Goal: Find specific page/section: Find specific page/section

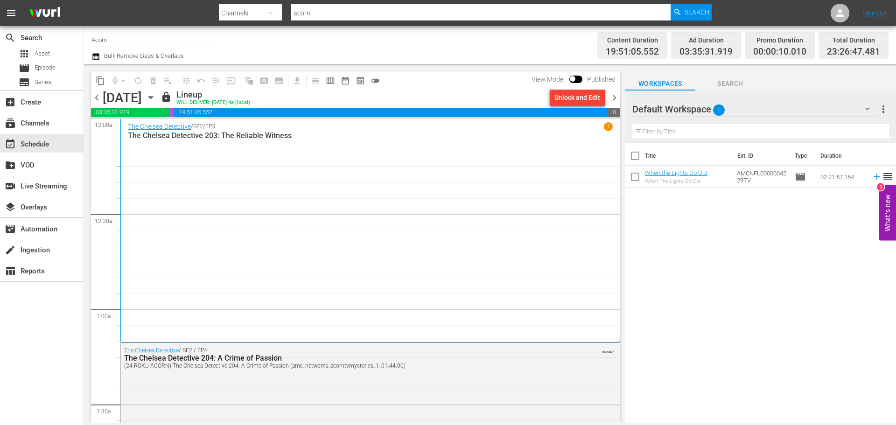
click at [437, 45] on div "Channel Title Acorn Bulk Remove Gaps & Overlaps" at bounding box center [308, 45] width 435 height 34
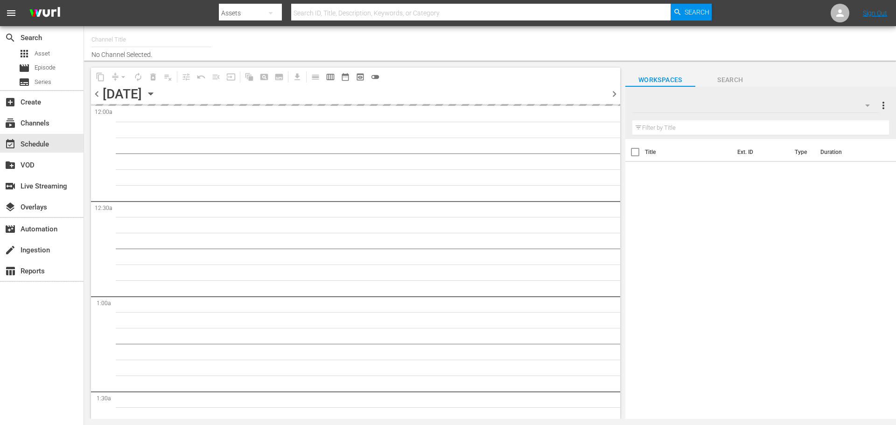
type input "Acorn (1976)"
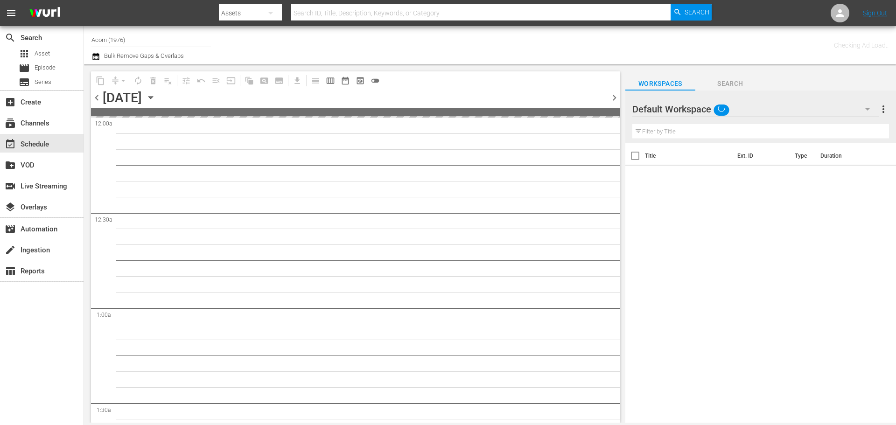
click at [281, 56] on div "Channel Title Acorn (1976) Bulk Remove Gaps & Overlaps" at bounding box center [308, 45] width 435 height 34
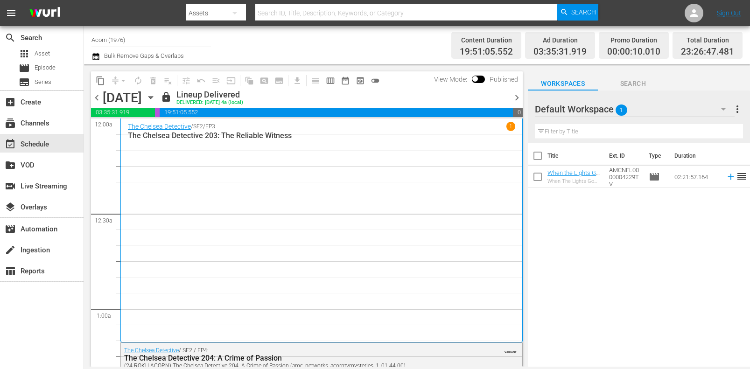
click at [156, 95] on icon "button" at bounding box center [151, 97] width 10 height 10
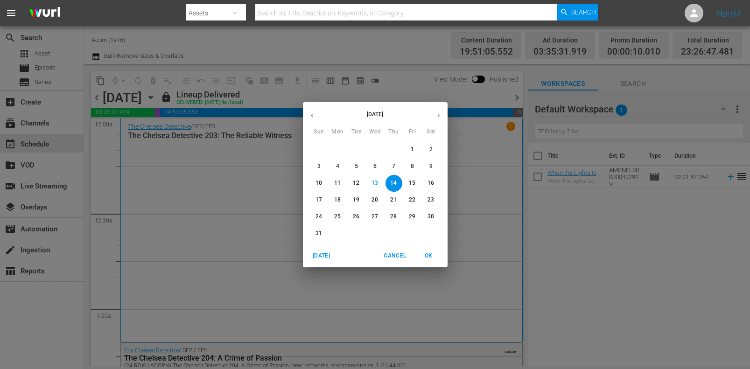
click at [417, 182] on span "15" at bounding box center [412, 183] width 17 height 8
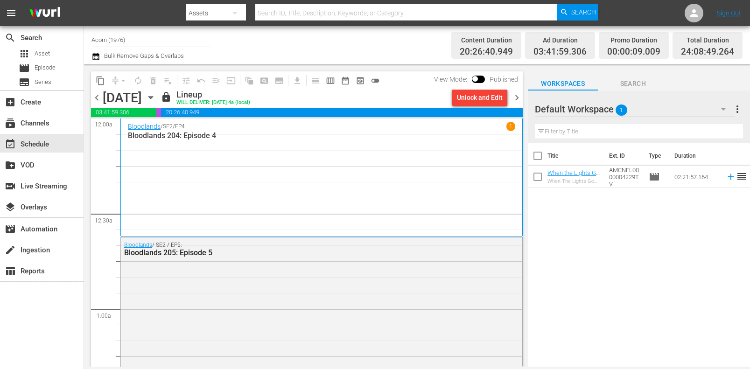
click at [156, 99] on icon "button" at bounding box center [151, 97] width 10 height 10
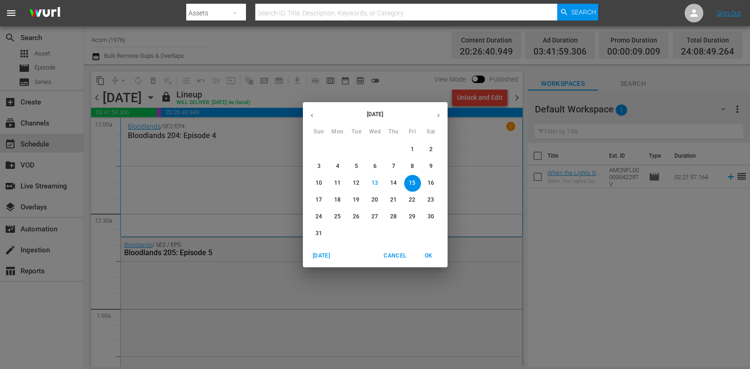
click at [399, 181] on span "14" at bounding box center [394, 183] width 17 height 8
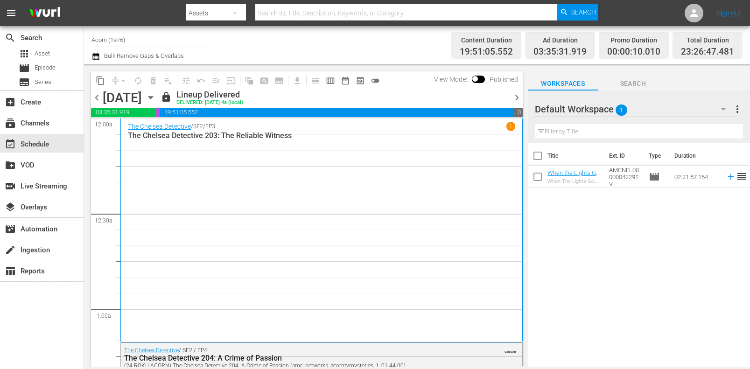
click at [153, 98] on icon "button" at bounding box center [150, 98] width 4 height 2
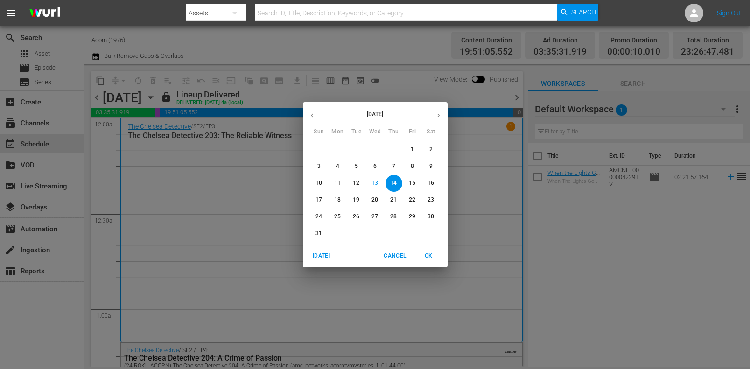
click at [379, 182] on span "13" at bounding box center [375, 183] width 17 height 8
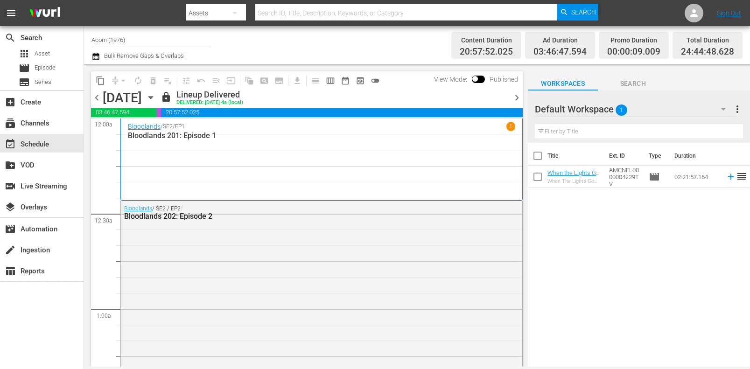
click at [156, 96] on icon "button" at bounding box center [151, 97] width 10 height 10
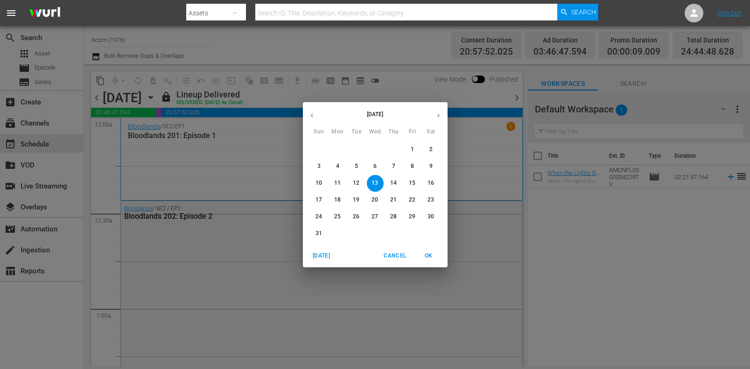
click at [391, 185] on p "14" at bounding box center [393, 183] width 7 height 8
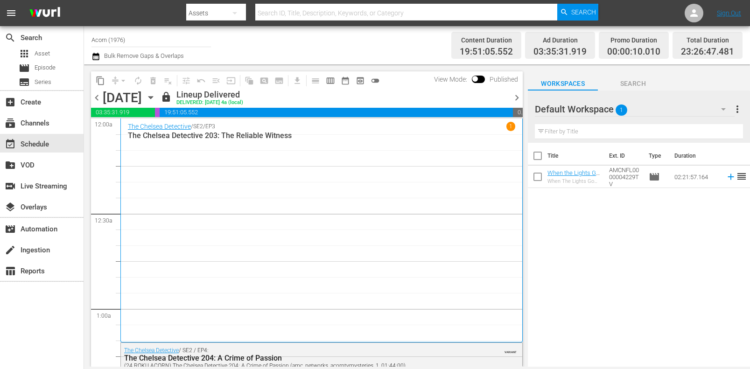
click at [156, 99] on icon "button" at bounding box center [151, 97] width 10 height 10
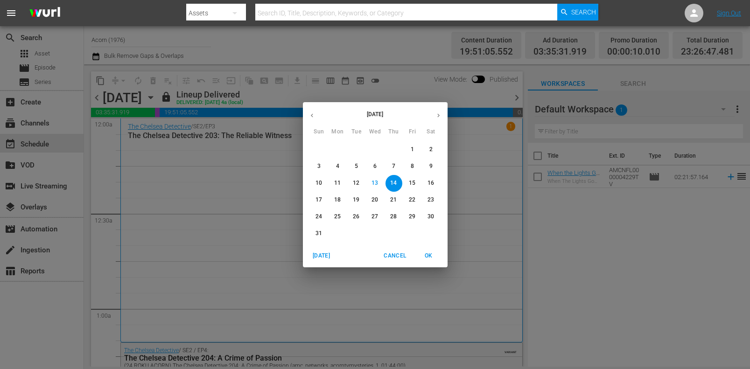
click at [411, 183] on p "15" at bounding box center [412, 183] width 7 height 8
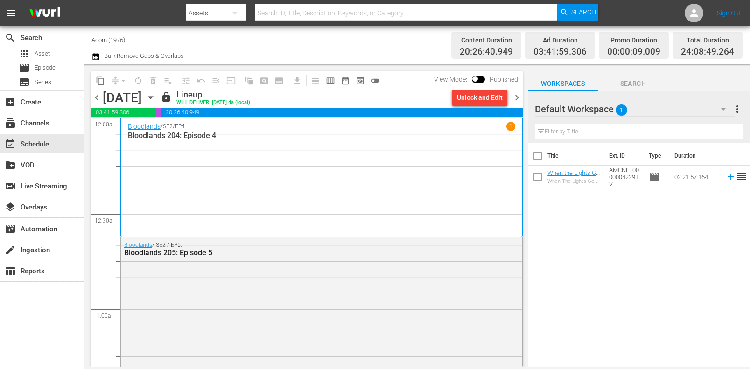
click at [237, 40] on div "Channel Title Acorn (1976) Bulk Remove Gaps & Overlaps" at bounding box center [268, 45] width 355 height 34
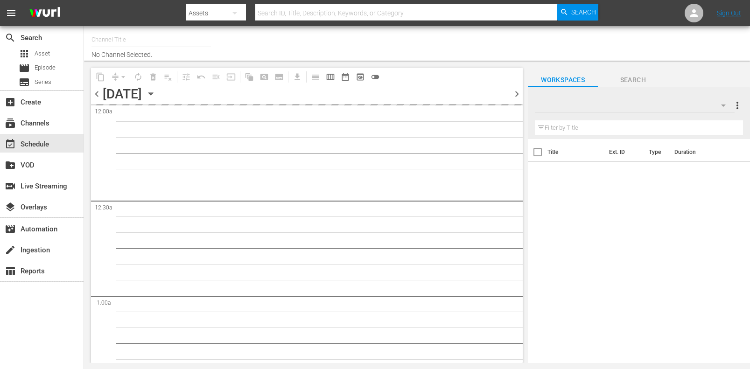
type input "Acorn (1976)"
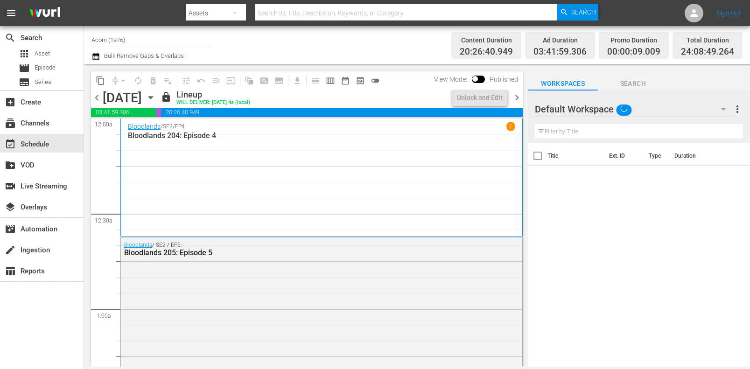
click at [156, 99] on icon "button" at bounding box center [151, 97] width 10 height 10
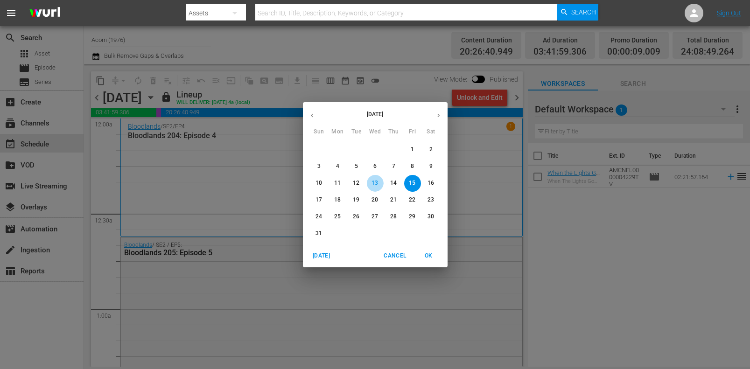
click at [381, 182] on span "13" at bounding box center [375, 183] width 17 height 8
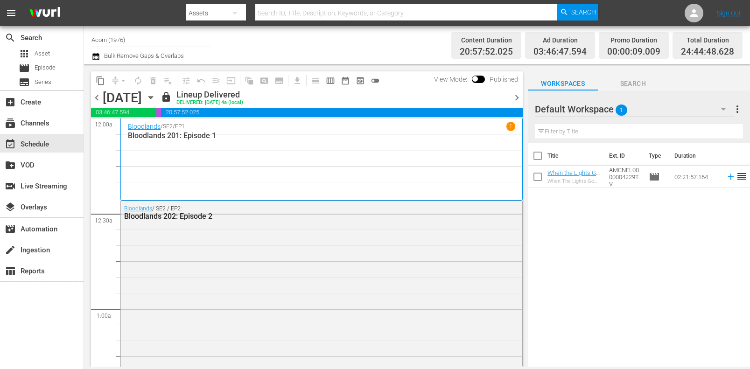
click at [321, 47] on div "Channel Title Acorn (1976) Bulk Remove Gaps & Overlaps" at bounding box center [268, 45] width 355 height 34
click at [177, 45] on input "Acorn (1976)" at bounding box center [150, 39] width 119 height 22
click at [374, 49] on div "Channel Title Acorn (1976) Bulk Remove Gaps & Overlaps" at bounding box center [268, 45] width 355 height 34
click at [261, 47] on div "Channel Title Acorn (1976) Bulk Remove Gaps & Overlaps" at bounding box center [268, 45] width 355 height 34
drag, startPoint x: 280, startPoint y: 47, endPoint x: 284, endPoint y: 49, distance: 5.0
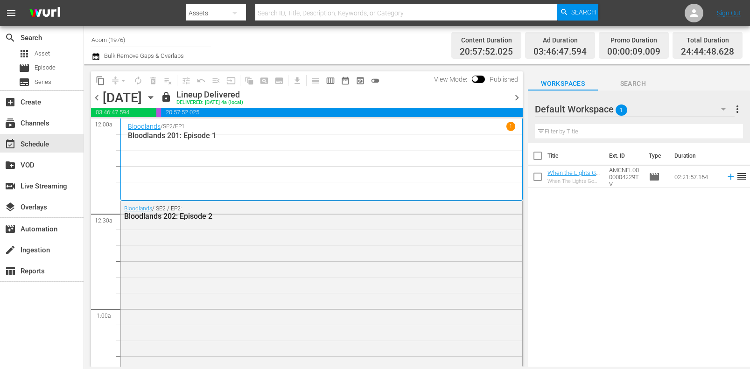
click at [284, 49] on div "Channel Title Acorn (1976) Bulk Remove Gaps & Overlaps" at bounding box center [268, 45] width 355 height 34
click at [276, 48] on div "Channel Title Acorn (1976) Bulk Remove Gaps & Overlaps" at bounding box center [268, 45] width 355 height 34
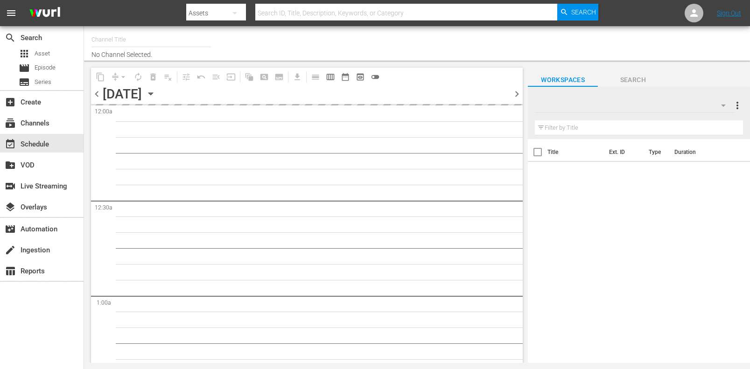
type input "Acorn (1976)"
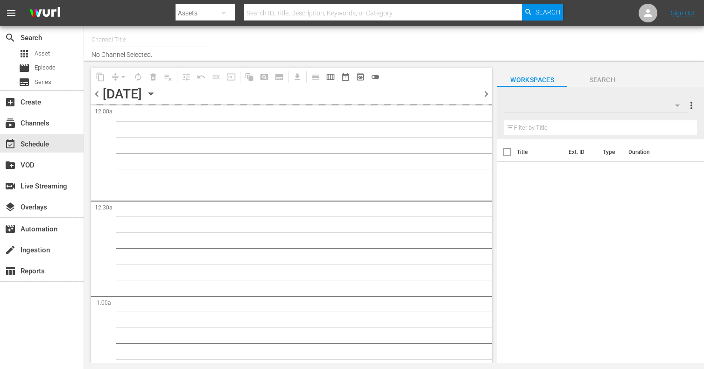
type input "Acorn (1976)"
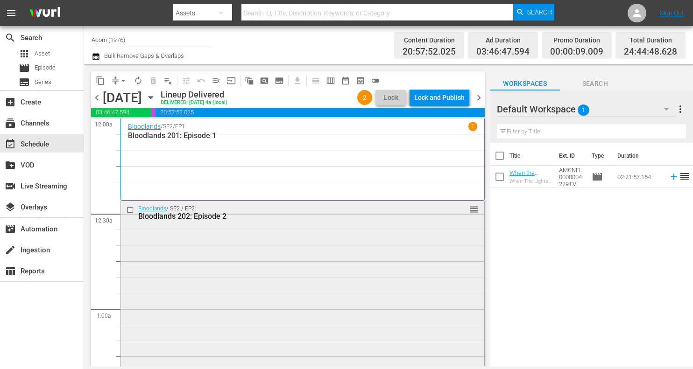
drag, startPoint x: 47, startPoint y: 323, endPoint x: 226, endPoint y: 290, distance: 182.3
click at [47, 323] on div "search Search apps Asset movie Episode subtitles Series add_box Create subscrip…" at bounding box center [42, 210] width 84 height 369
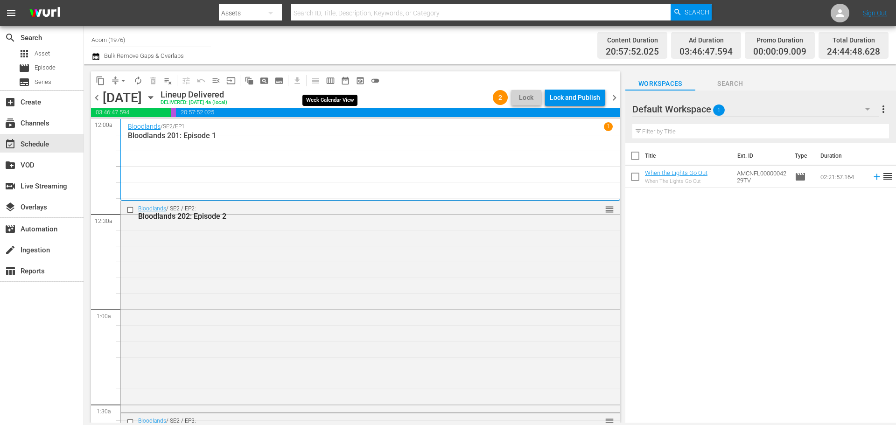
click at [332, 84] on span "calendar_view_week_outlined" at bounding box center [330, 80] width 9 height 9
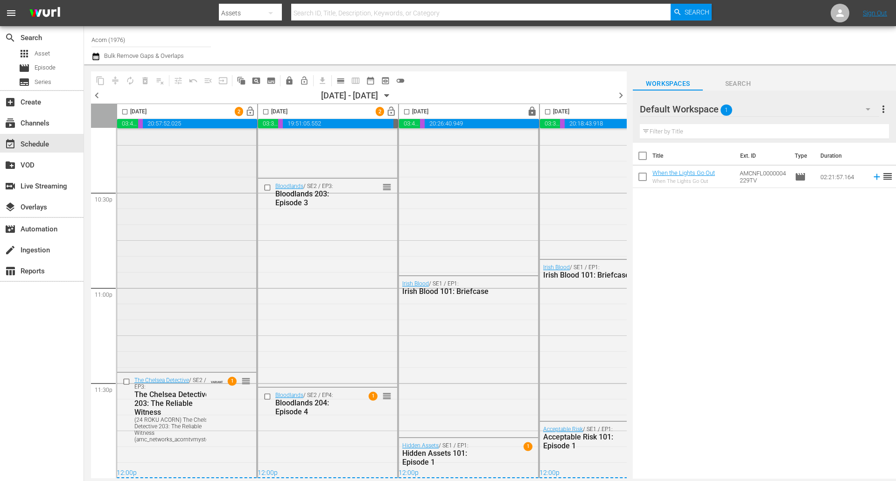
scroll to position [4204, 0]
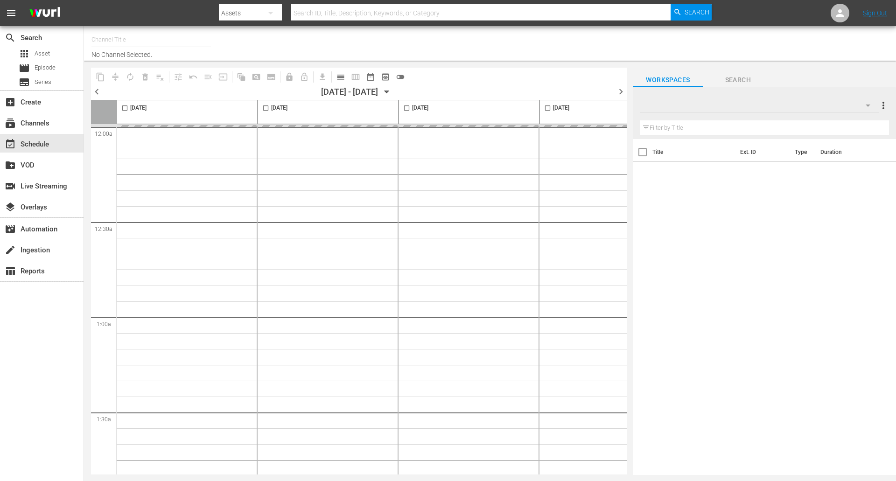
type input "Acorn (1976)"
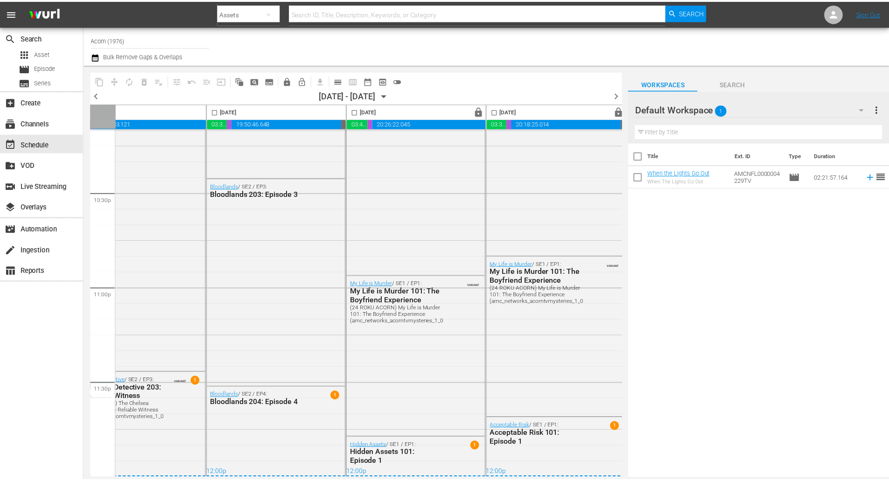
scroll to position [4227, 0]
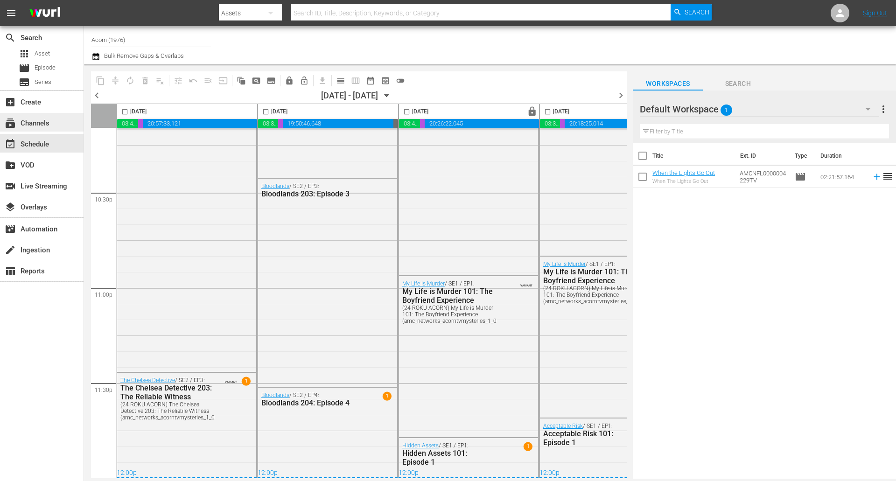
click at [59, 121] on div "subscriptions Channels" at bounding box center [42, 122] width 84 height 19
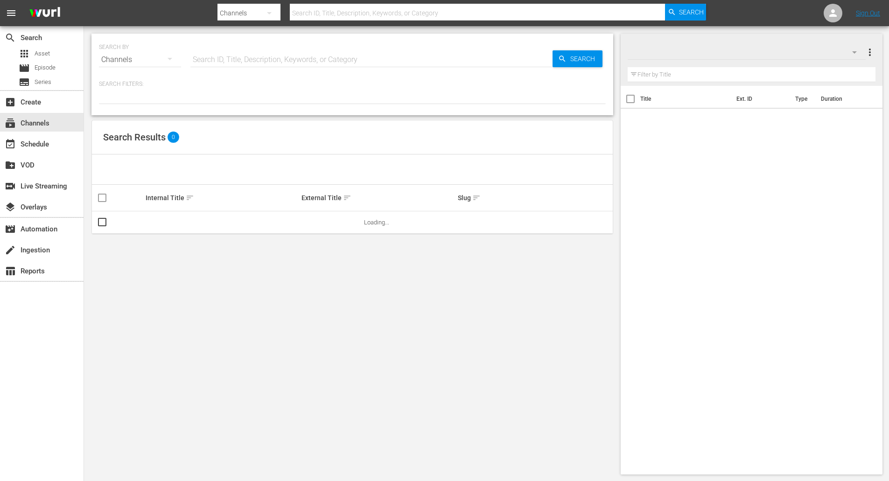
click at [270, 56] on input "text" at bounding box center [371, 60] width 362 height 22
type input "acorn"
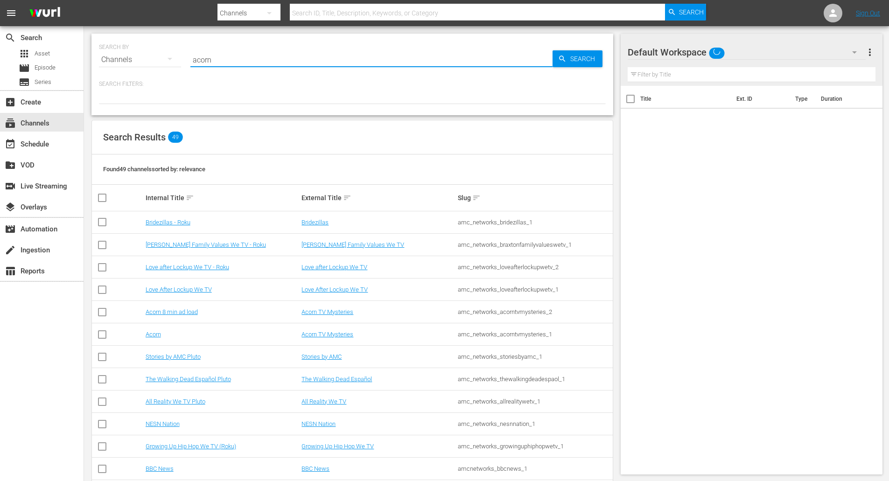
type input "acorn"
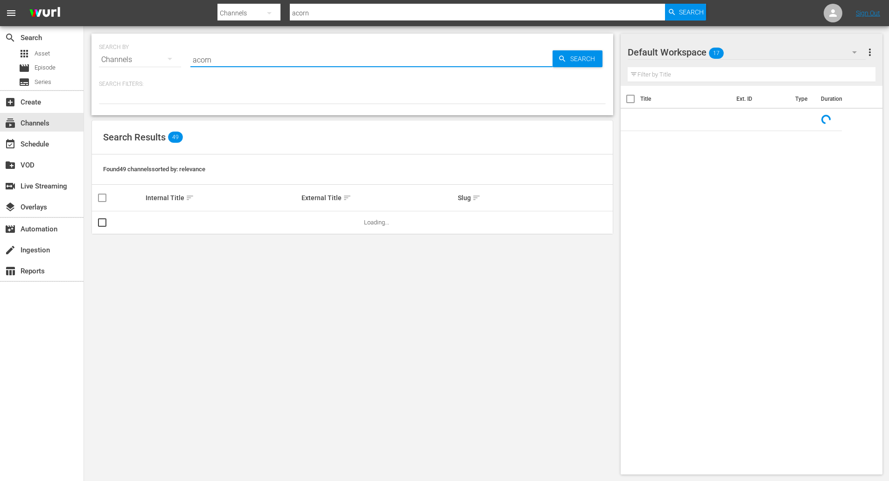
type input "acorn"
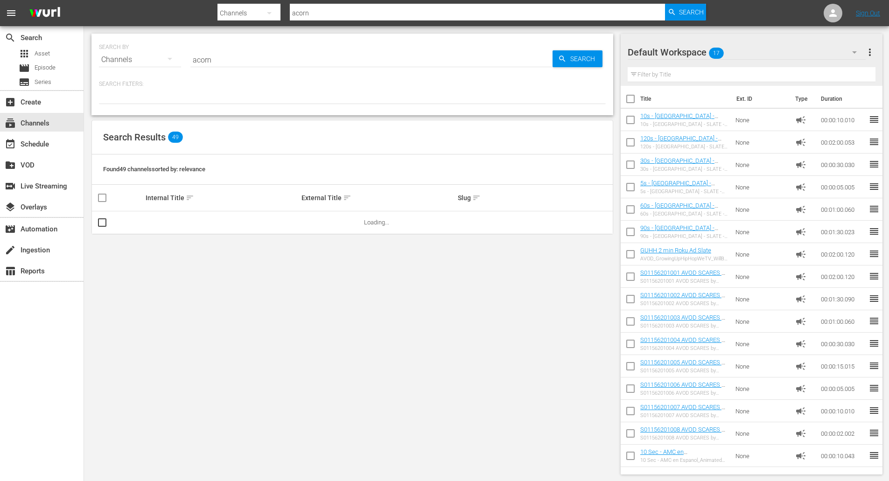
click at [357, 147] on div "Search Results 49" at bounding box center [352, 137] width 521 height 34
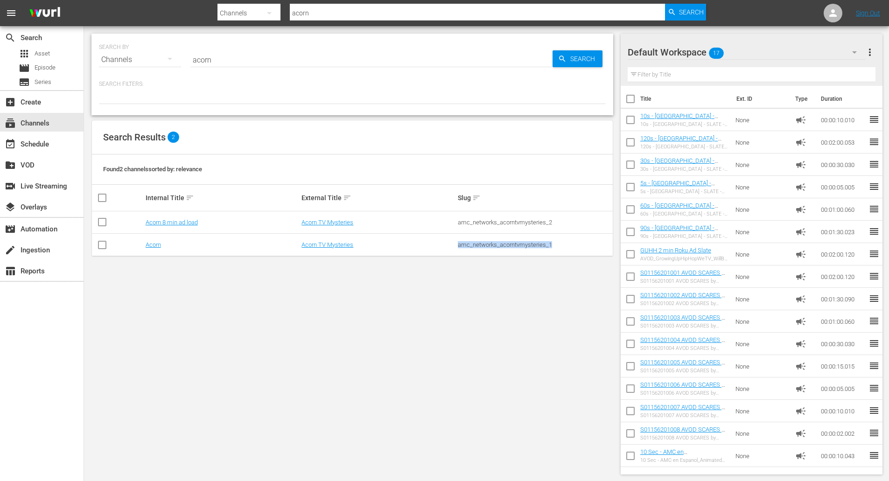
drag, startPoint x: 568, startPoint y: 246, endPoint x: 456, endPoint y: 247, distance: 111.6
click at [456, 247] on td "amc_networks_acorntvmysteries_1" at bounding box center [534, 245] width 156 height 22
copy div "amc_networks_acorntvmysteries_1"
